Goal: Task Accomplishment & Management: Manage account settings

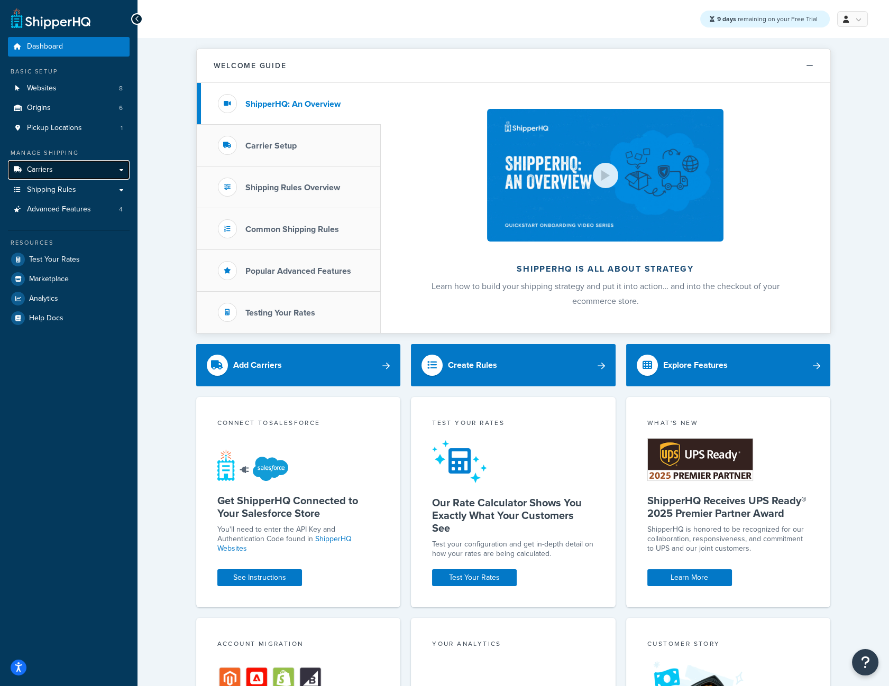
click at [59, 178] on link "Carriers" at bounding box center [69, 170] width 122 height 20
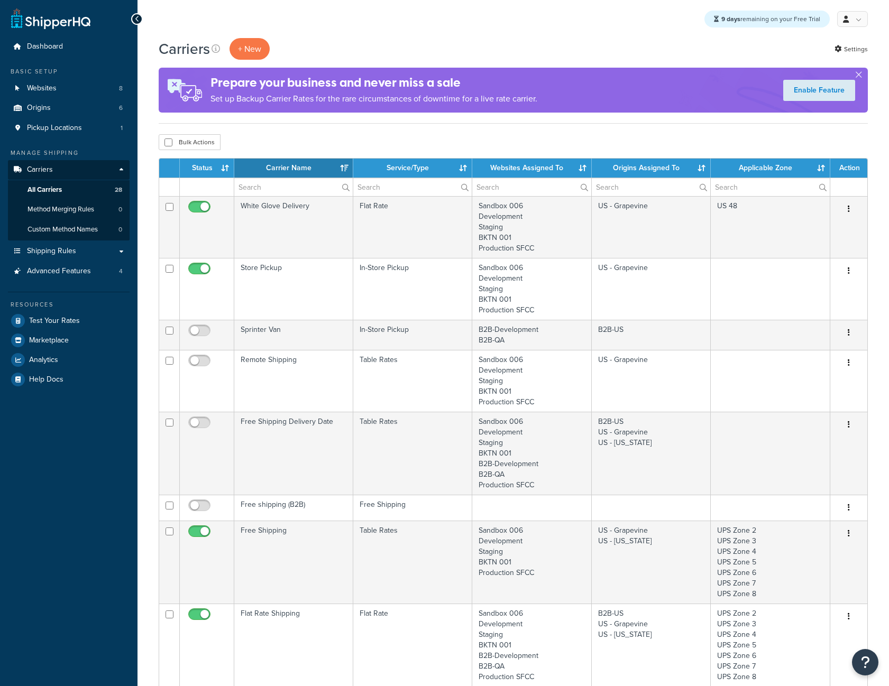
select select "15"
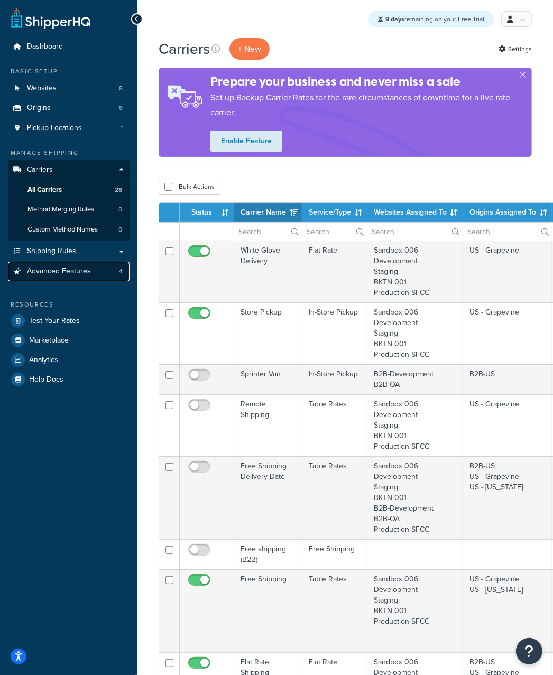
click at [97, 273] on link "Advanced Features 4" at bounding box center [69, 272] width 122 height 20
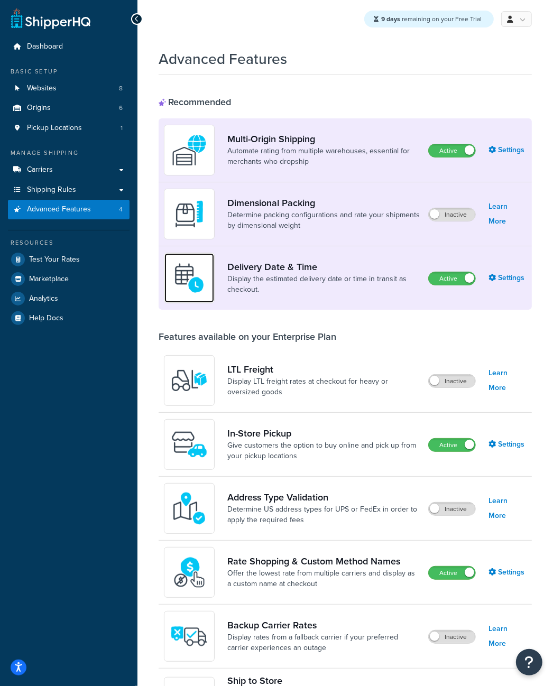
click at [196, 277] on img at bounding box center [189, 278] width 37 height 37
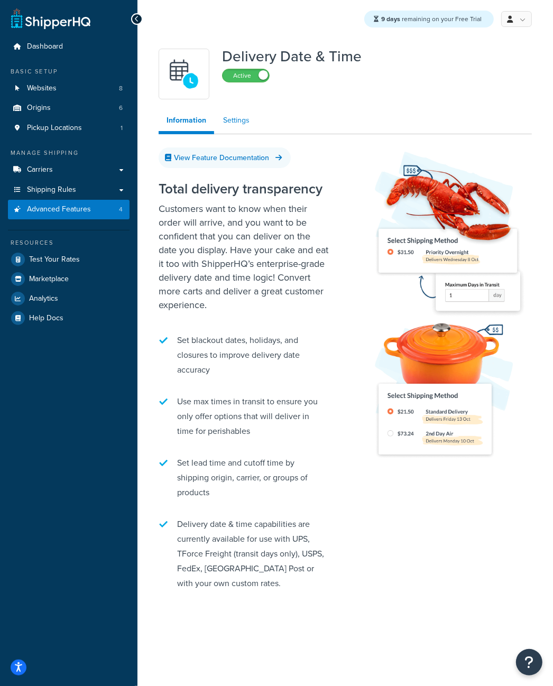
click at [234, 112] on link "Settings" at bounding box center [236, 120] width 42 height 21
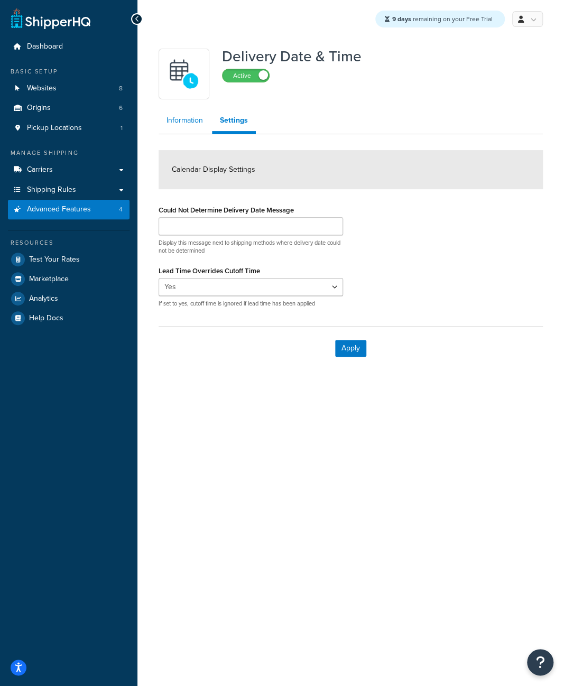
click at [182, 131] on link "Information" at bounding box center [185, 120] width 52 height 21
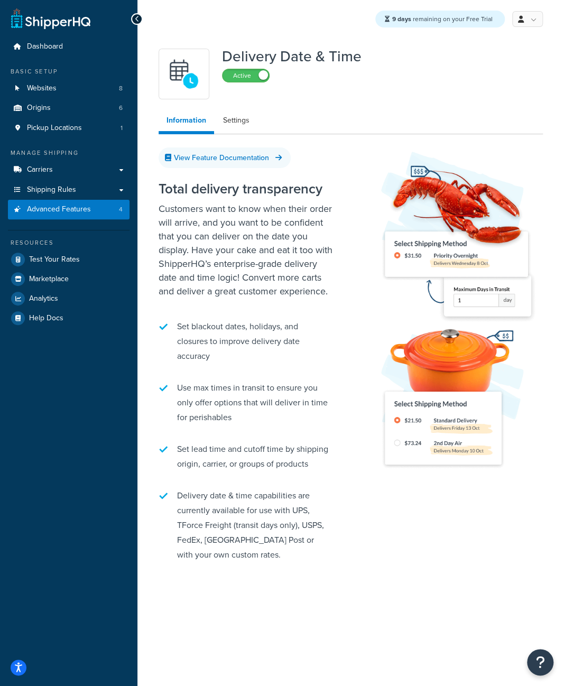
click at [182, 131] on link "Information" at bounding box center [187, 122] width 56 height 24
click at [244, 124] on link "Settings" at bounding box center [236, 120] width 42 height 21
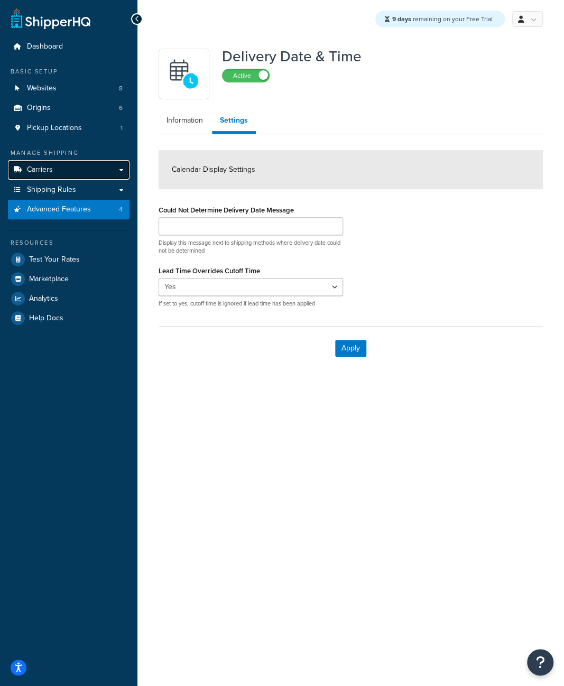
click at [81, 170] on link "Carriers" at bounding box center [69, 170] width 122 height 20
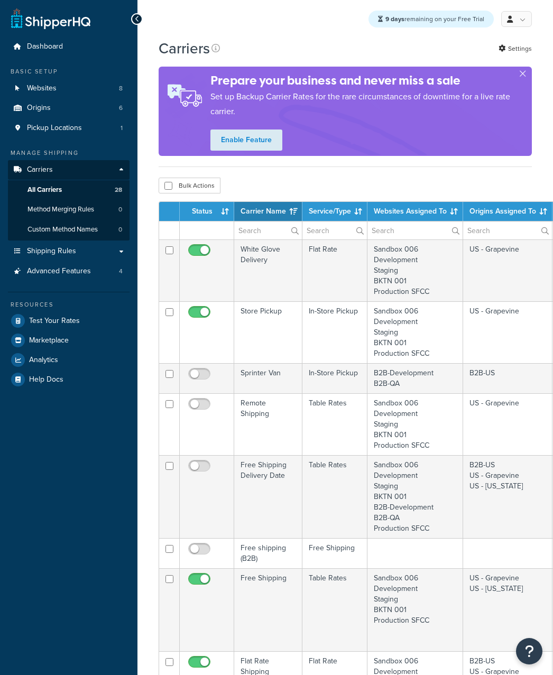
select select "15"
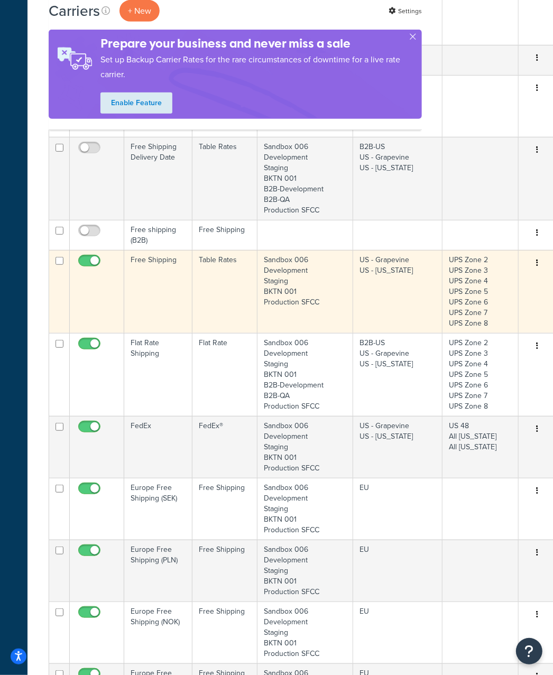
scroll to position [320, 110]
click at [536, 264] on icon "button" at bounding box center [537, 261] width 2 height 7
click at [538, 256] on button "button" at bounding box center [537, 262] width 15 height 17
click at [536, 266] on icon "button" at bounding box center [537, 261] width 2 height 7
click at [245, 300] on td "Table Rates" at bounding box center [224, 290] width 65 height 83
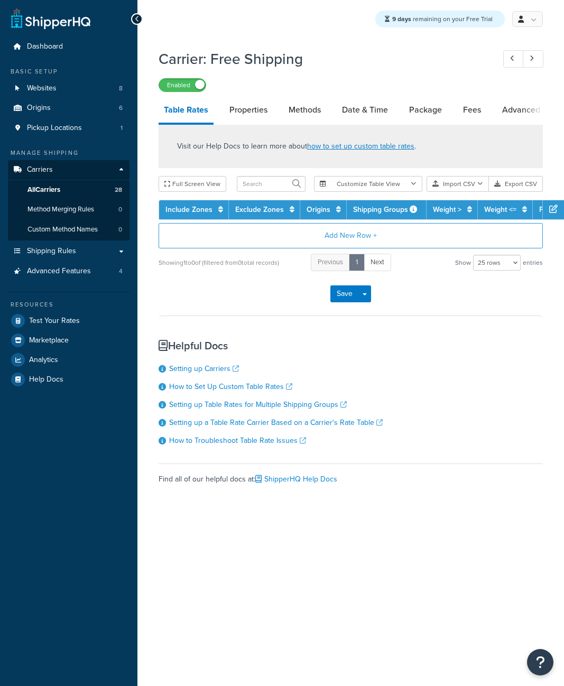
select select "25"
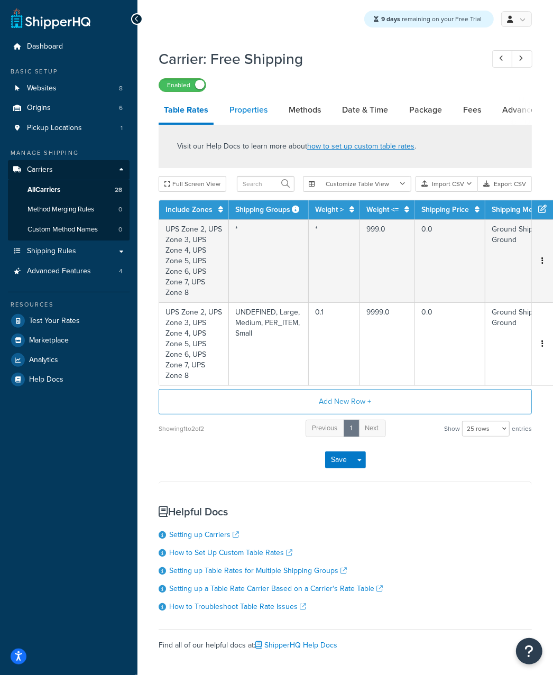
click at [248, 111] on link "Properties" at bounding box center [248, 109] width 49 height 25
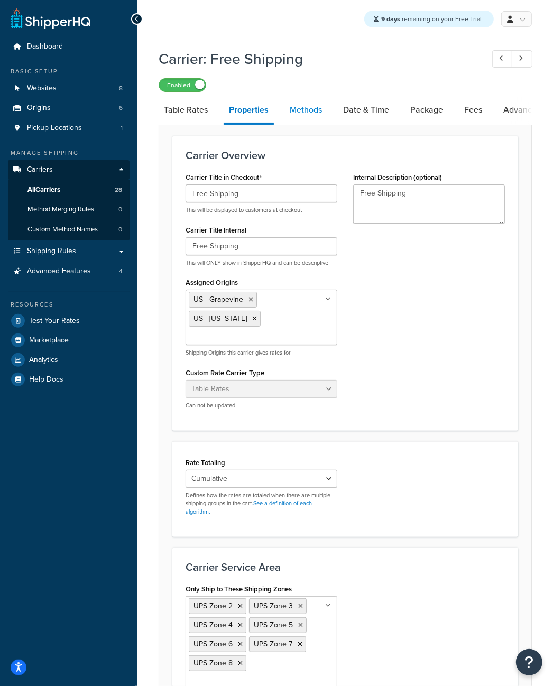
click at [301, 110] on link "Methods" at bounding box center [305, 109] width 43 height 25
select select "25"
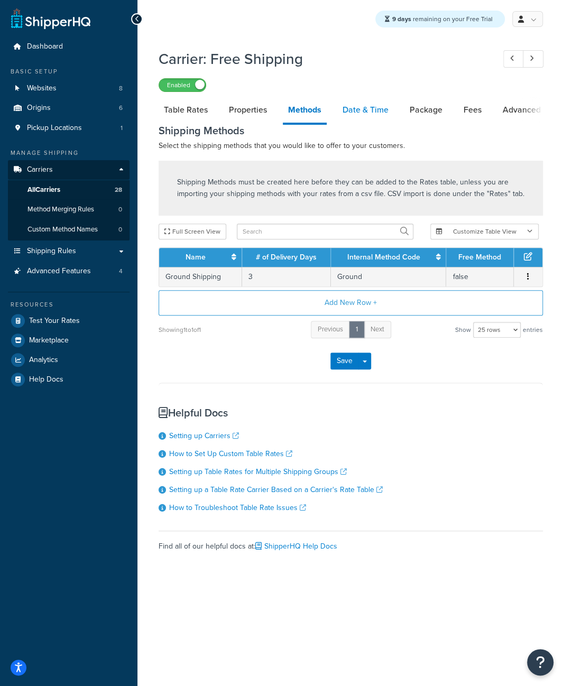
click at [369, 112] on link "Date & Time" at bounding box center [365, 109] width 57 height 25
select select "yMEd"
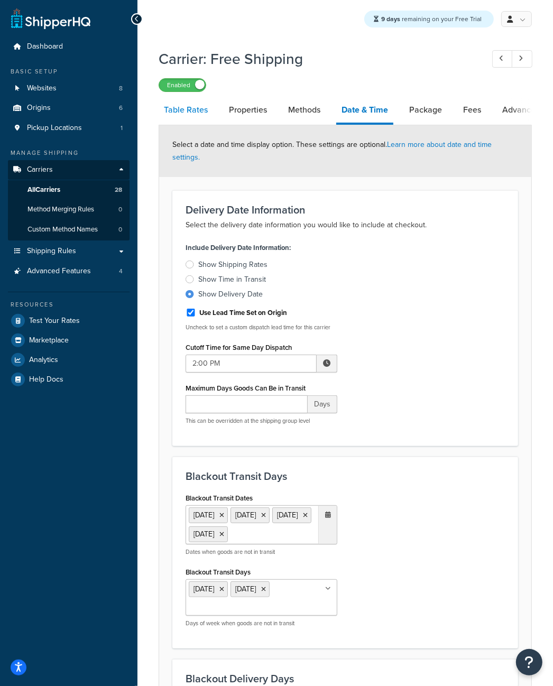
click at [186, 104] on link "Table Rates" at bounding box center [186, 109] width 54 height 25
select select "25"
